Goal: Navigation & Orientation: Find specific page/section

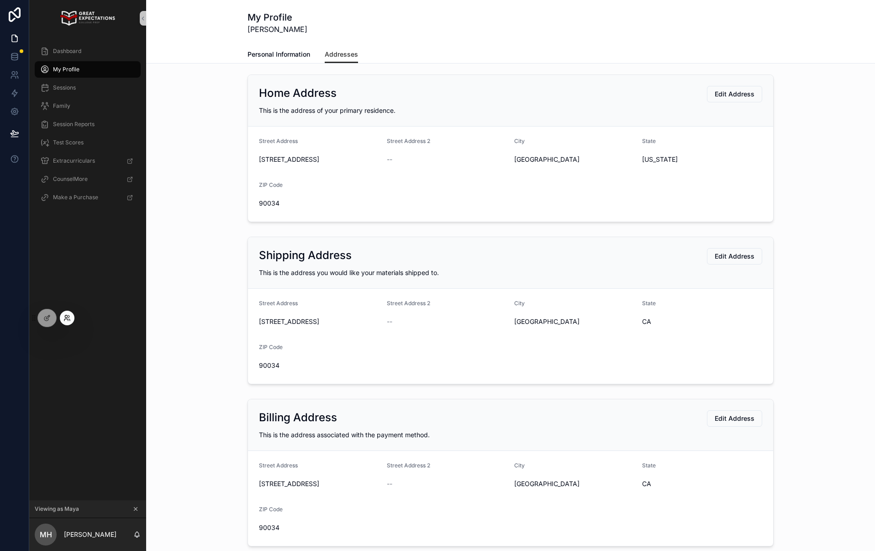
click at [64, 317] on icon at bounding box center [66, 317] width 7 height 7
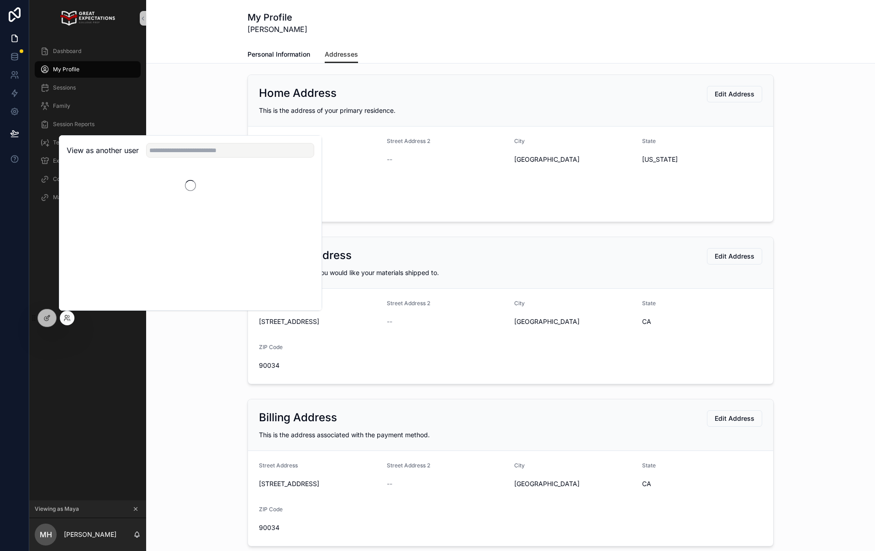
drag, startPoint x: 182, startPoint y: 136, endPoint x: 183, endPoint y: 143, distance: 7.3
click at [183, 141] on div "View as another user" at bounding box center [190, 151] width 262 height 30
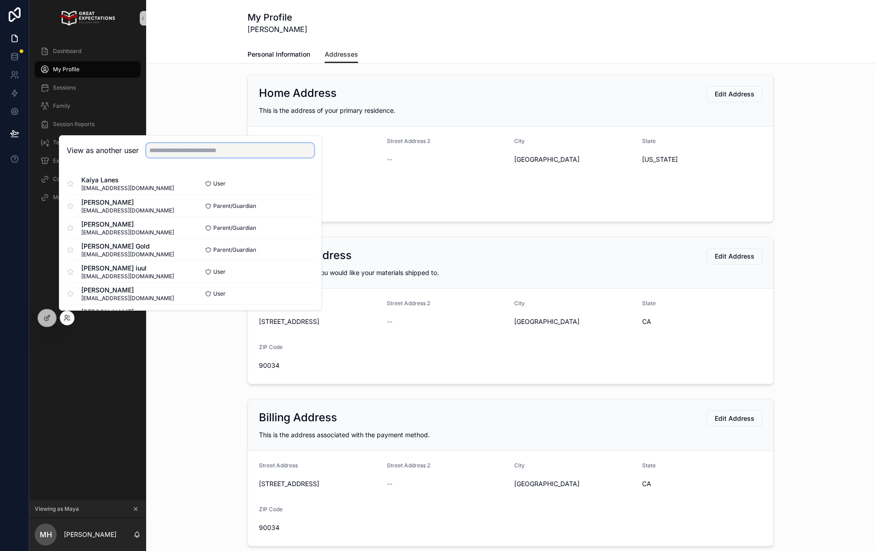
click at [182, 148] on input "text" at bounding box center [230, 150] width 168 height 15
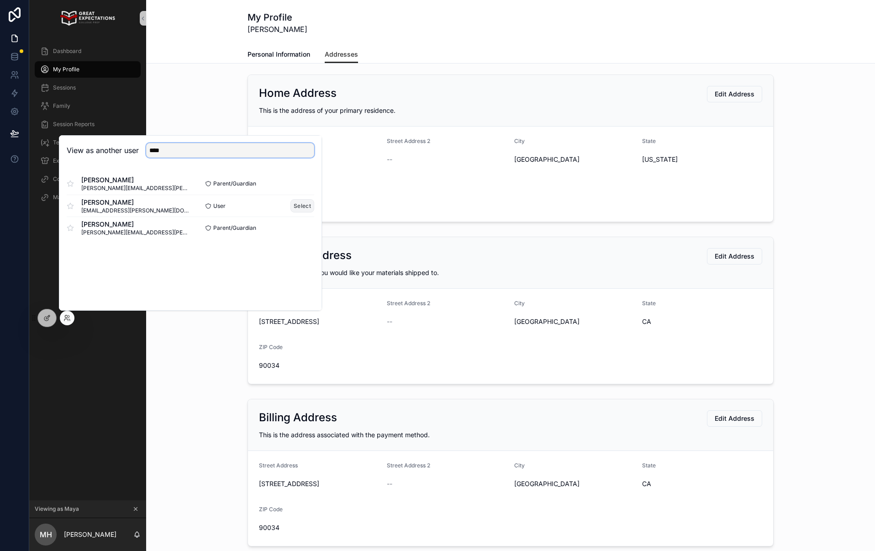
type input "****"
click at [310, 207] on button "Select" at bounding box center [302, 205] width 24 height 13
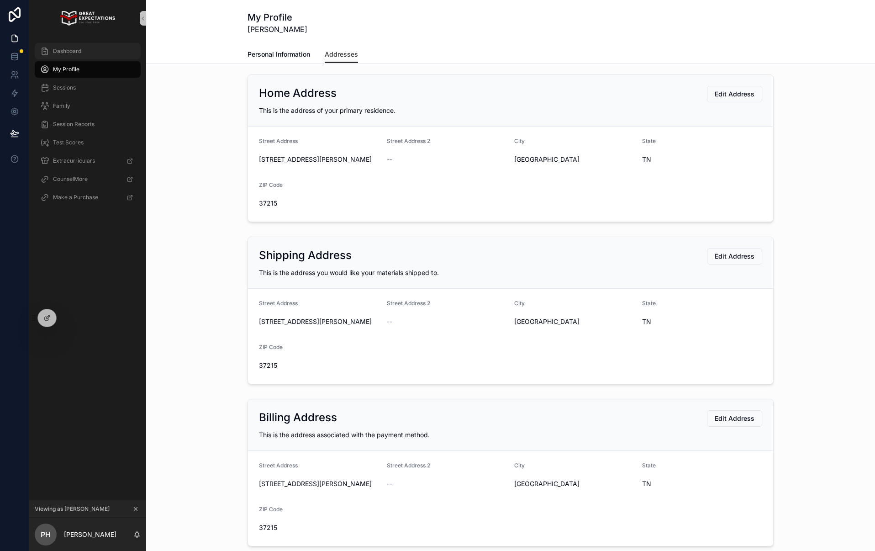
click at [88, 50] on div "Dashboard" at bounding box center [87, 51] width 95 height 15
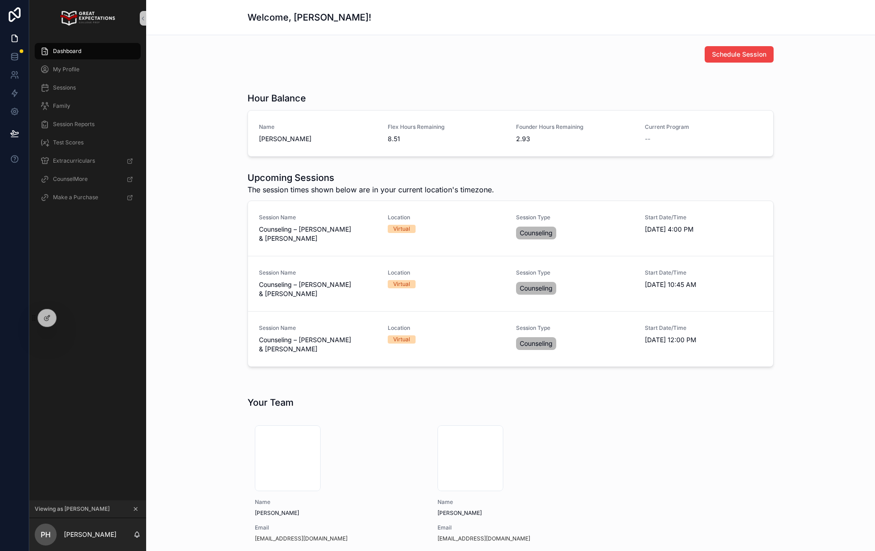
scroll to position [0, 0]
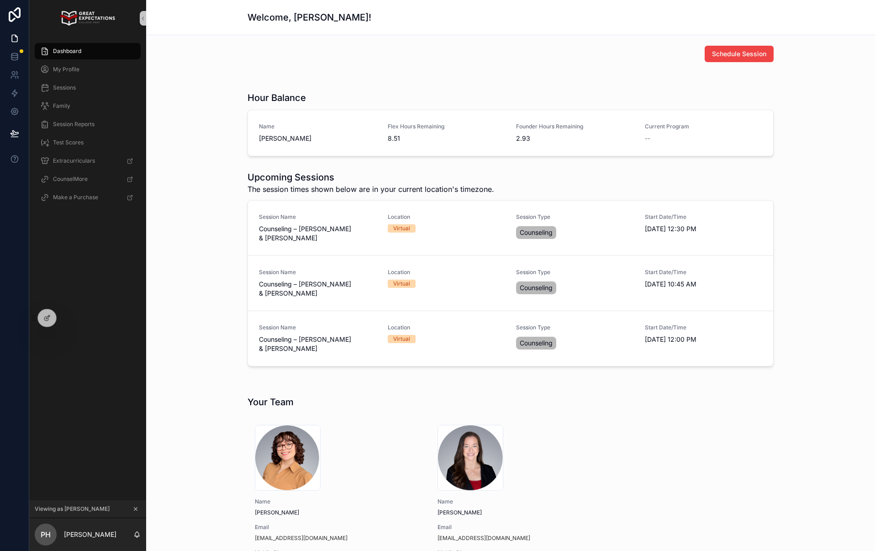
click at [211, 187] on div "Upcoming Sessions The session times shown below are in your current location's …" at bounding box center [510, 268] width 714 height 203
click at [55, 70] on span "My Profile" at bounding box center [66, 69] width 26 height 7
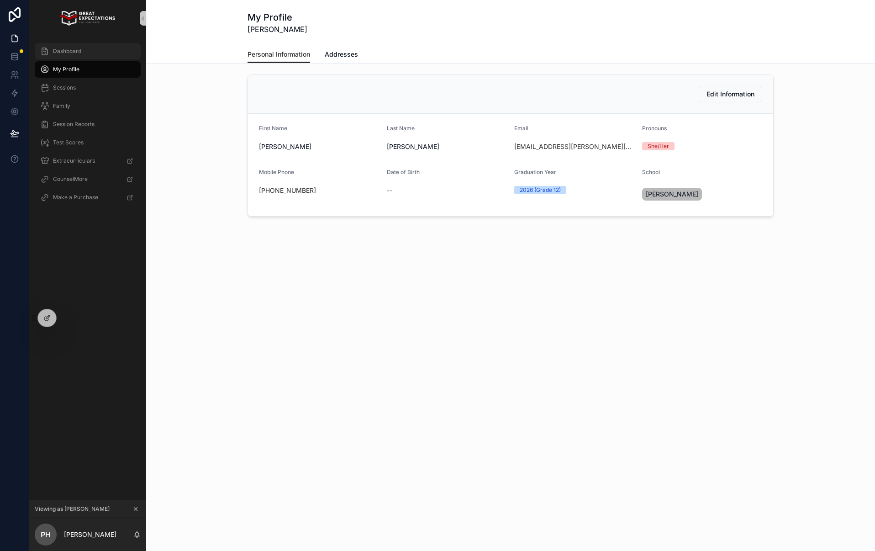
click at [62, 58] on div "Dashboard" at bounding box center [87, 51] width 95 height 15
